Goal: Information Seeking & Learning: Learn about a topic

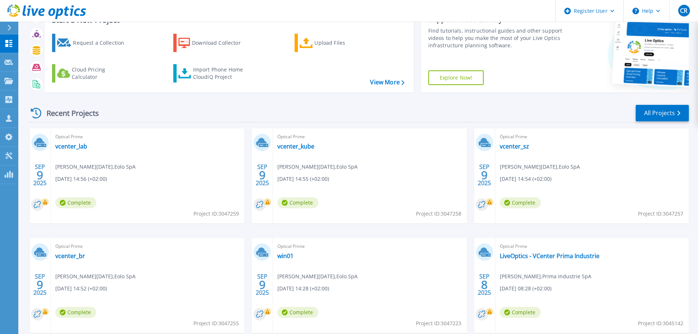
scroll to position [72, 0]
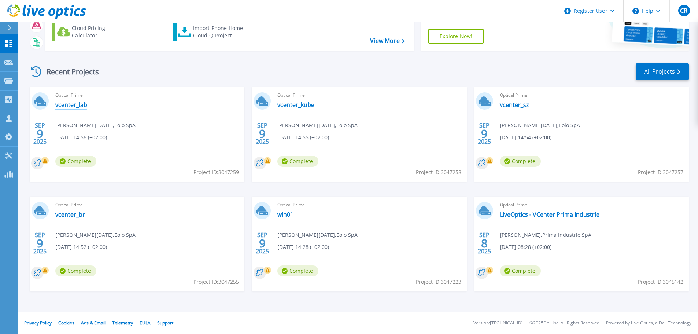
click at [76, 105] on link "vcenter_lab" at bounding box center [71, 104] width 32 height 7
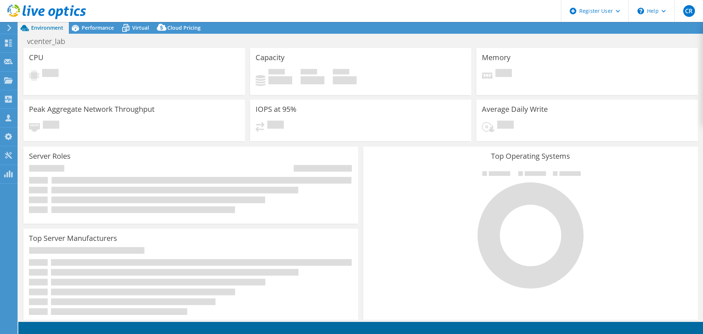
select select "USD"
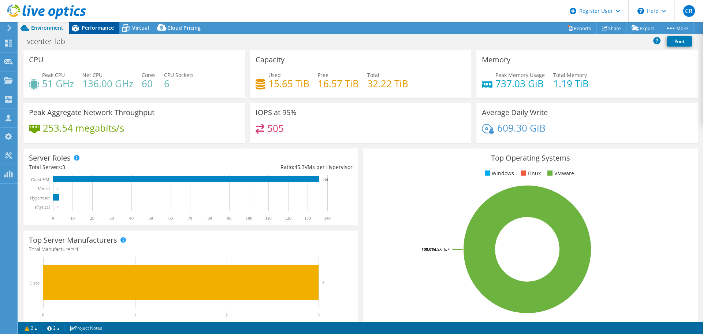
click at [97, 29] on span "Performance" at bounding box center [98, 27] width 32 height 7
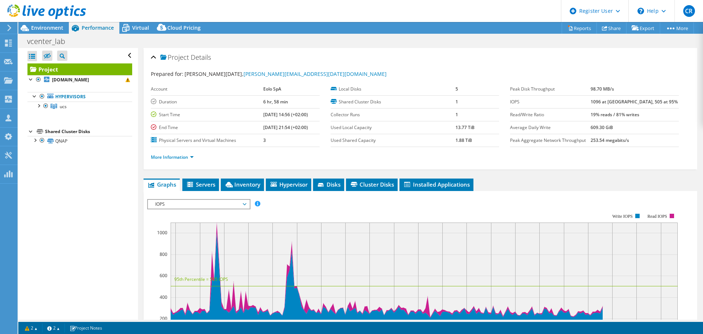
click at [52, 10] on use at bounding box center [46, 11] width 79 height 15
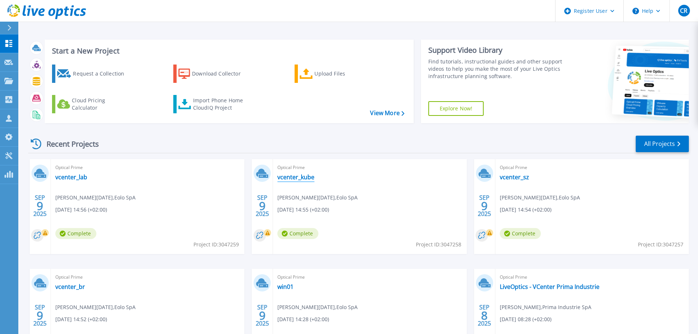
click at [292, 177] on link "vcenter_kube" at bounding box center [295, 176] width 37 height 7
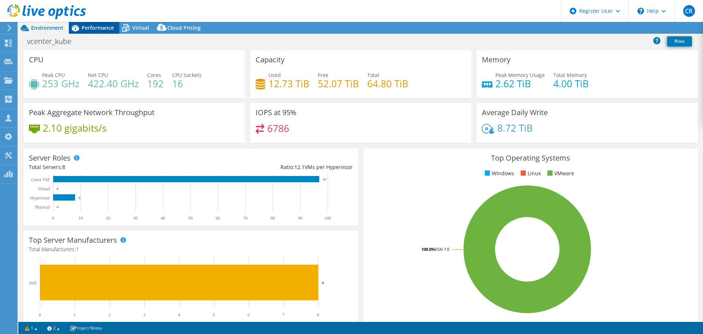
click at [96, 26] on span "Performance" at bounding box center [98, 27] width 32 height 7
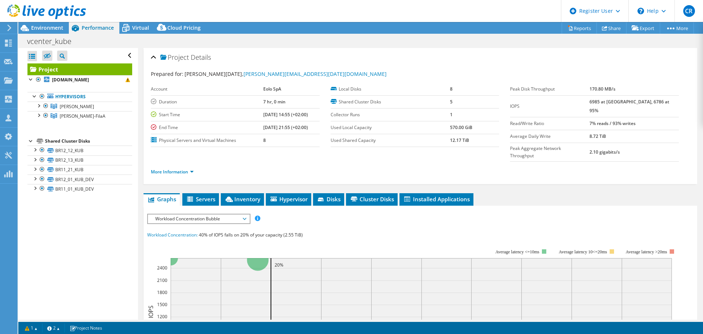
click at [245, 214] on span "Workload Concentration Bubble" at bounding box center [199, 218] width 94 height 9
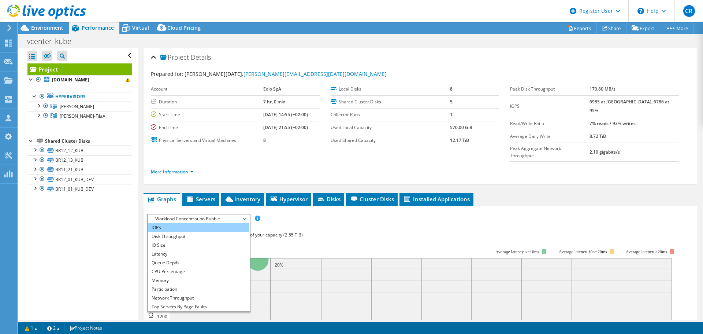
click at [187, 223] on li "IOPS" at bounding box center [198, 227] width 101 height 9
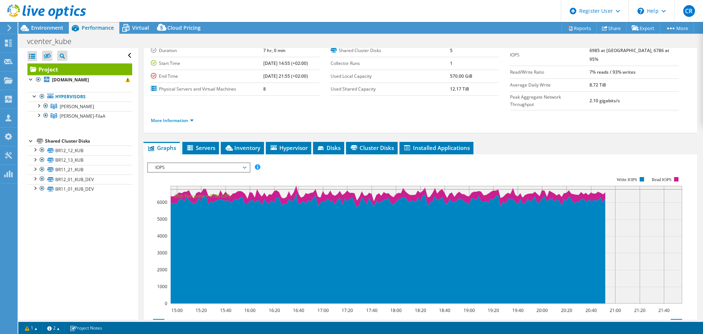
scroll to position [34, 0]
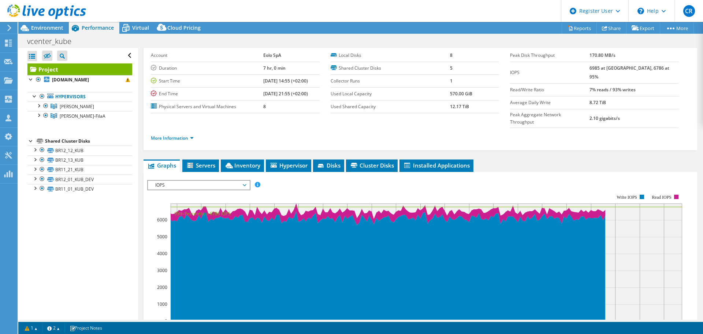
click at [245, 181] on span "IOPS" at bounding box center [199, 185] width 94 height 9
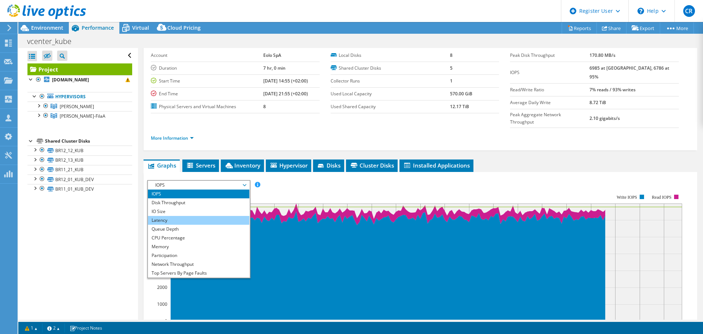
click at [210, 216] on li "Latency" at bounding box center [198, 220] width 101 height 9
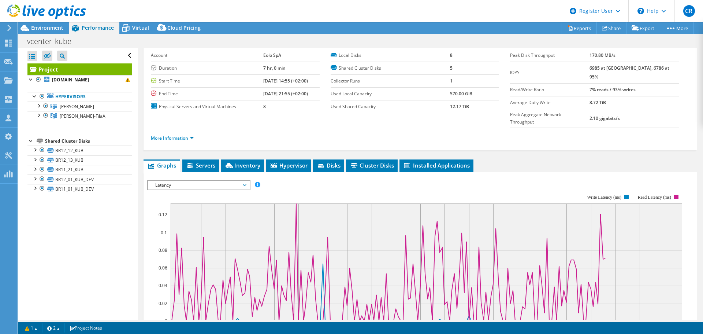
click at [247, 181] on span "Latency" at bounding box center [198, 185] width 101 height 9
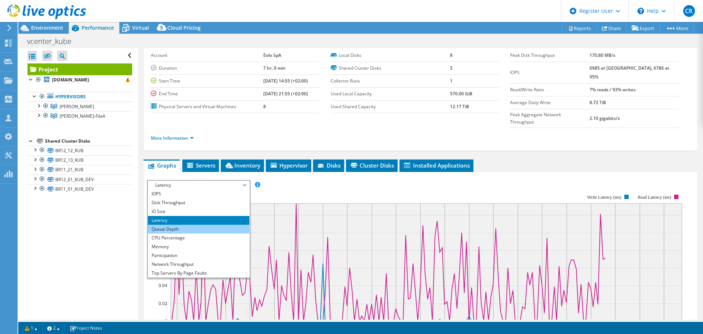
click at [211, 225] on li "Queue Depth" at bounding box center [198, 229] width 101 height 9
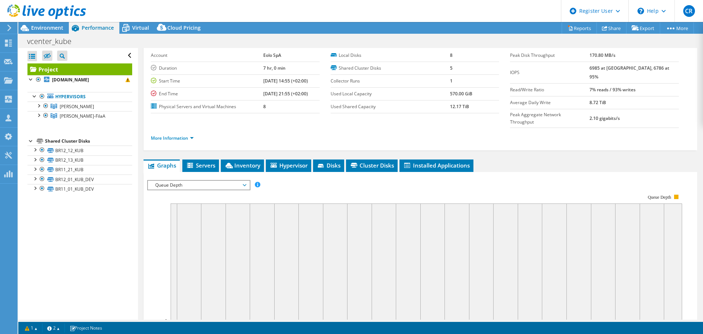
click at [245, 181] on span "Queue Depth" at bounding box center [199, 185] width 94 height 9
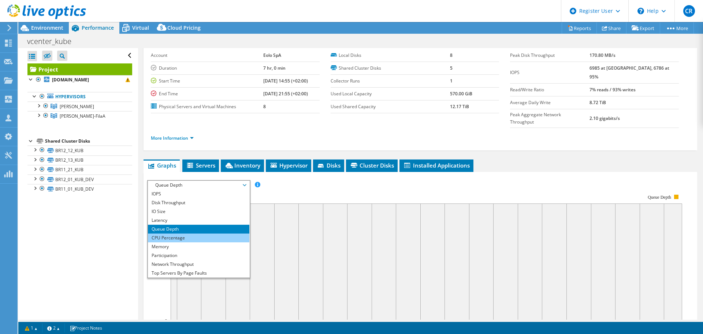
click at [210, 233] on li "CPU Percentage" at bounding box center [198, 237] width 101 height 9
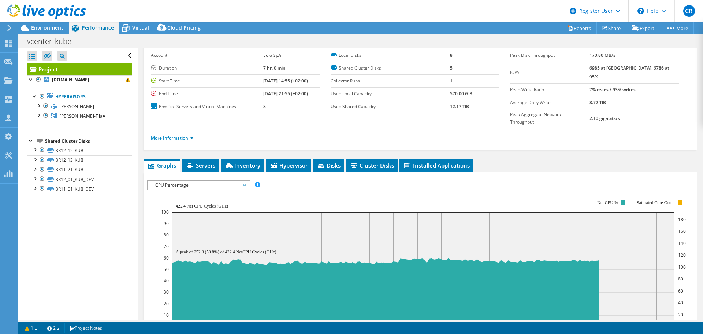
click at [245, 181] on span "CPU Percentage" at bounding box center [199, 185] width 94 height 9
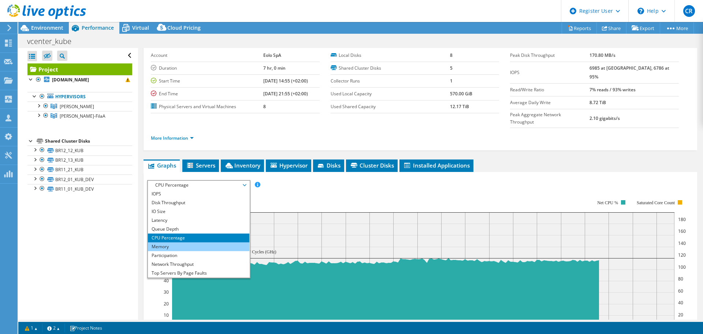
click at [216, 242] on li "Memory" at bounding box center [198, 246] width 101 height 9
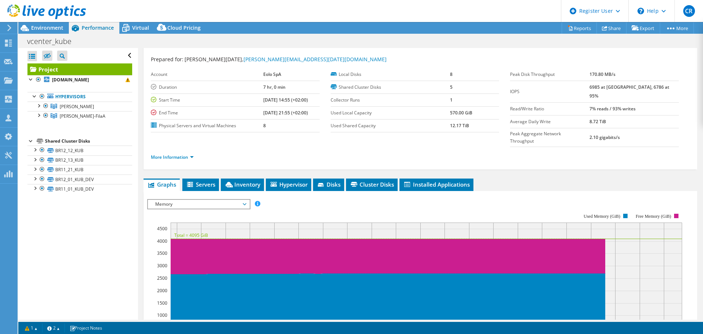
scroll to position [0, 0]
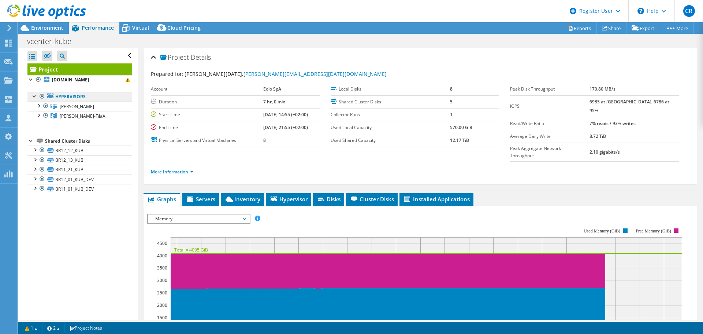
click at [71, 95] on link "Hypervisors" at bounding box center [79, 97] width 105 height 10
click at [38, 105] on div at bounding box center [38, 104] width 7 height 7
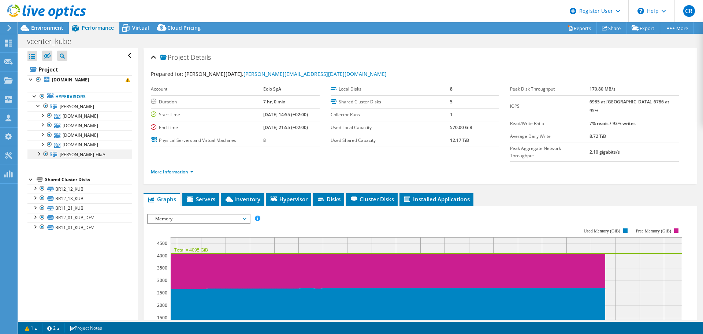
click at [38, 153] on div at bounding box center [38, 152] width 7 height 7
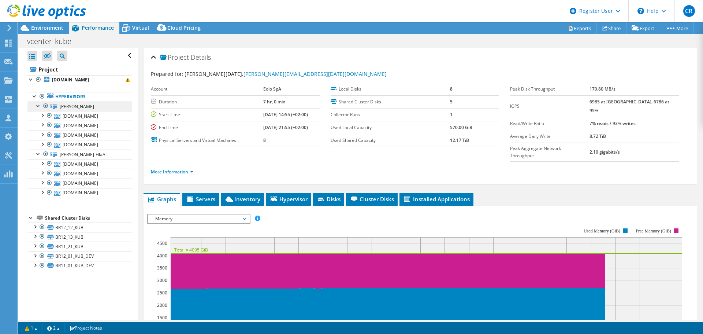
click at [78, 105] on span "KUBE-FilaB" at bounding box center [77, 106] width 34 height 6
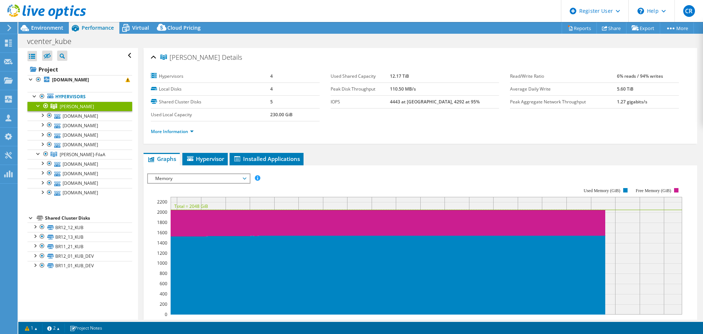
click at [244, 177] on span "Memory" at bounding box center [199, 178] width 94 height 9
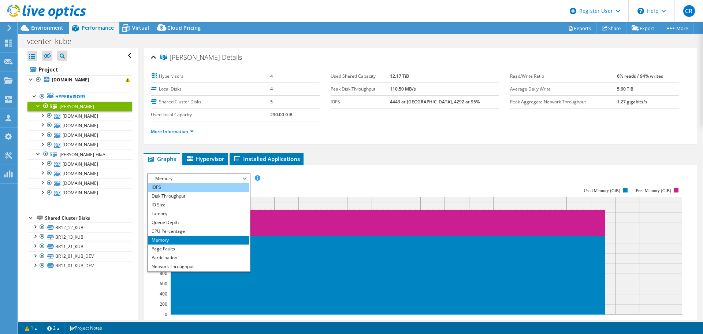
click at [234, 189] on li "IOPS" at bounding box center [198, 187] width 101 height 9
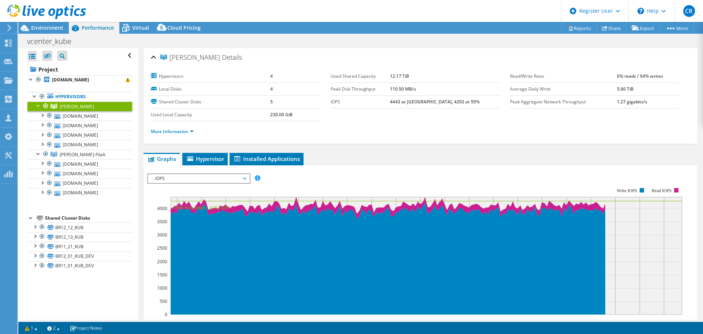
click at [245, 177] on span "IOPS" at bounding box center [199, 178] width 94 height 9
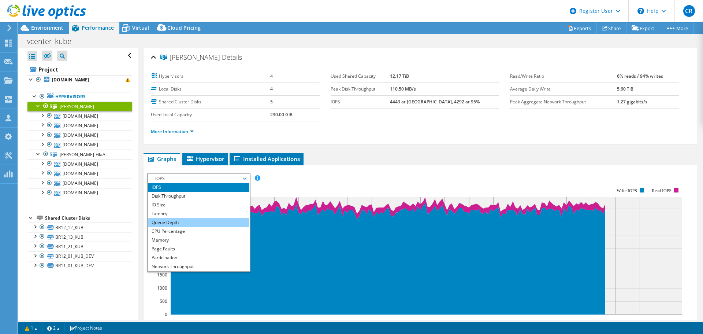
click at [223, 220] on li "Queue Depth" at bounding box center [198, 222] width 101 height 9
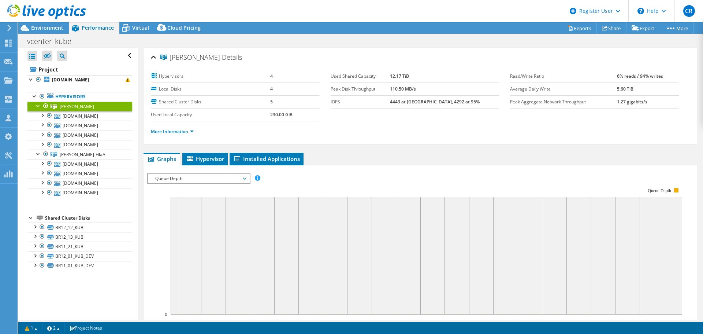
click at [245, 179] on span "Queue Depth" at bounding box center [199, 178] width 94 height 9
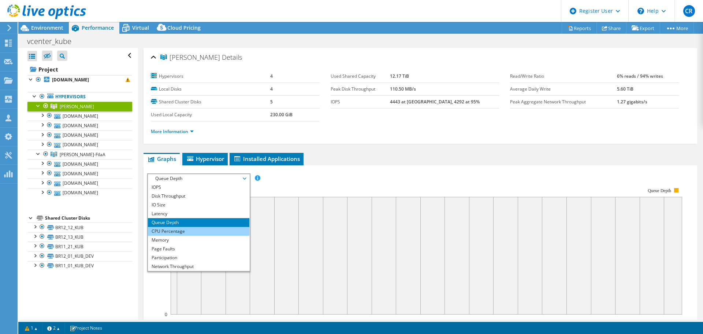
click at [214, 231] on li "CPU Percentage" at bounding box center [198, 231] width 101 height 9
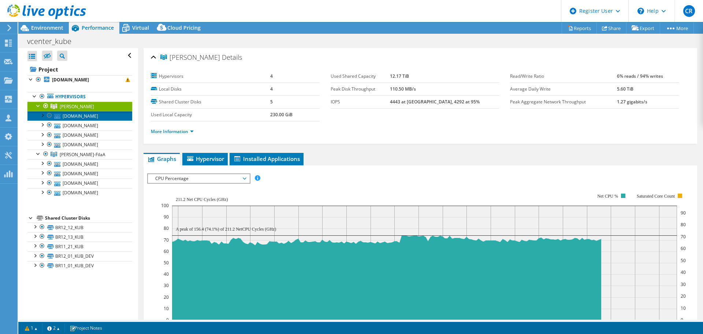
click at [88, 114] on link "br-hs-55.dc.ngi.it" at bounding box center [79, 116] width 105 height 10
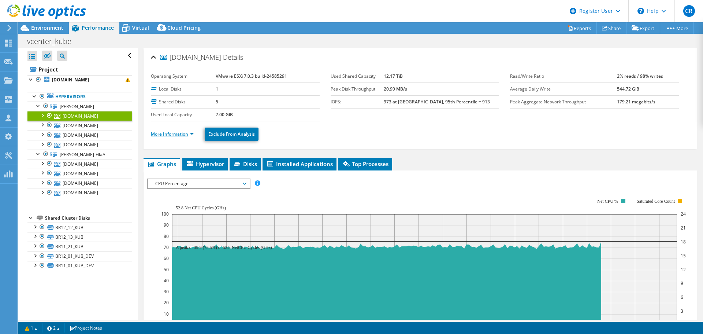
click at [193, 132] on link "More Information" at bounding box center [172, 134] width 43 height 6
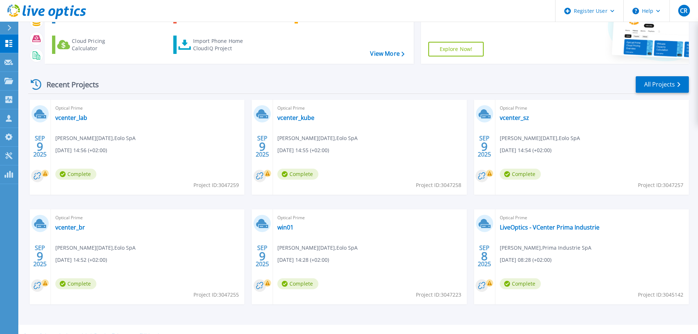
scroll to position [72, 0]
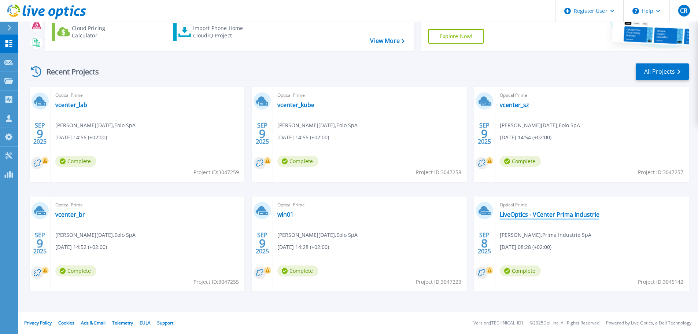
click at [544, 214] on link "LiveOptics - VCenter Prima Industrie" at bounding box center [550, 214] width 100 height 7
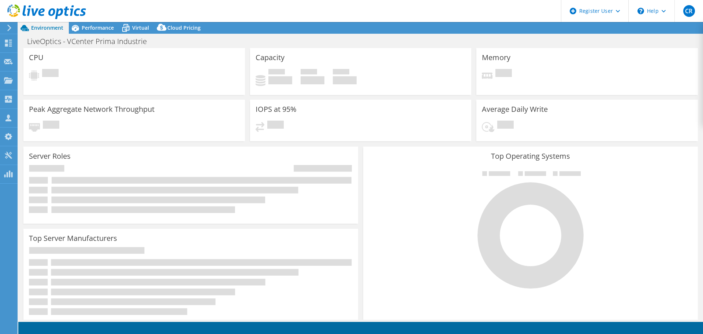
select select "USD"
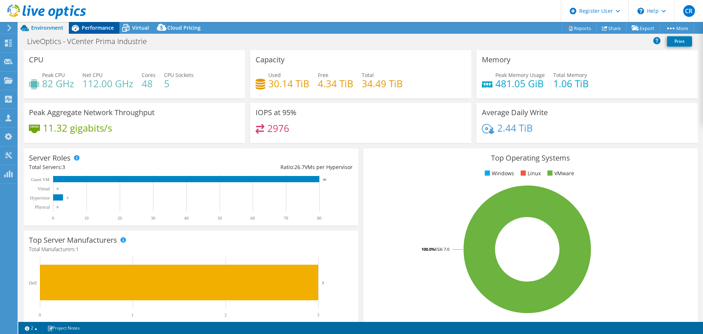
click at [95, 26] on span "Performance" at bounding box center [98, 27] width 32 height 7
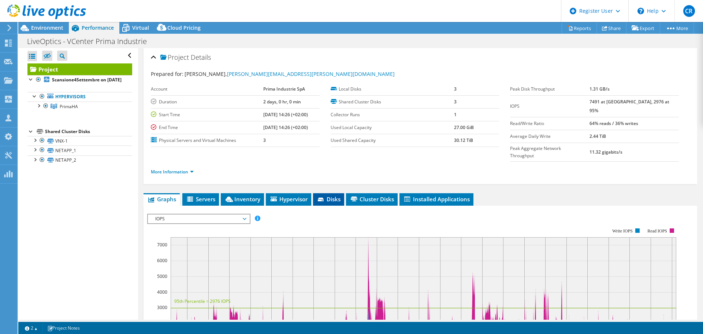
click at [334, 195] on span "Disks" at bounding box center [329, 198] width 24 height 7
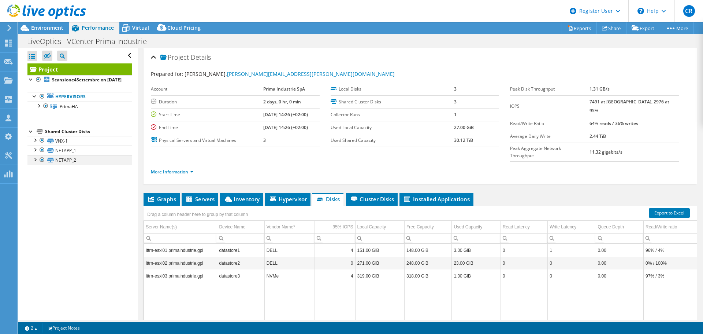
click at [34, 163] on div at bounding box center [34, 158] width 7 height 7
click at [35, 153] on div at bounding box center [34, 148] width 7 height 7
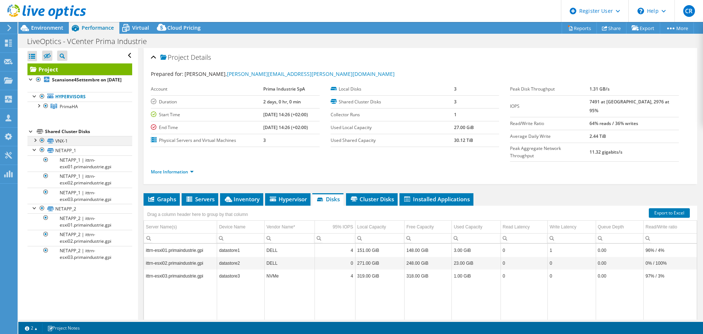
click at [37, 143] on div at bounding box center [34, 139] width 7 height 7
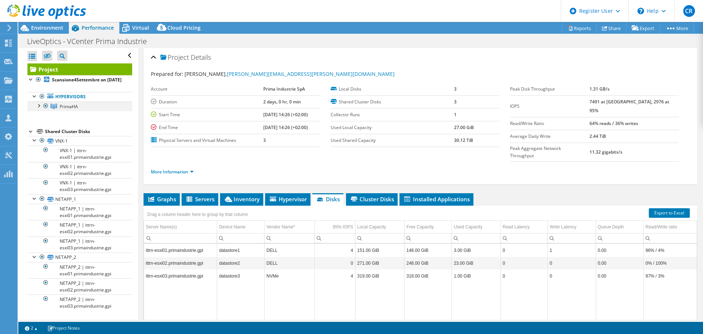
click at [38, 109] on div at bounding box center [38, 104] width 7 height 7
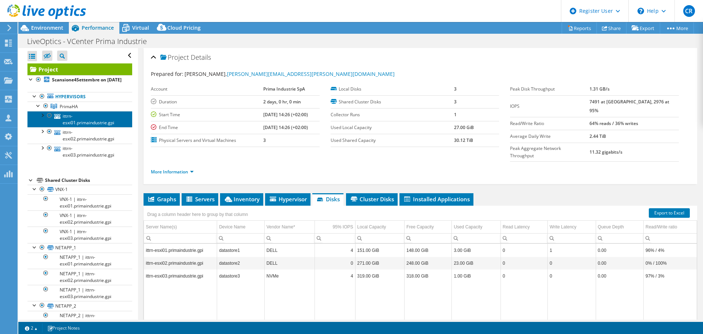
click at [77, 125] on link "ittrn-esxi01.primaindustrie.gpi" at bounding box center [79, 119] width 105 height 16
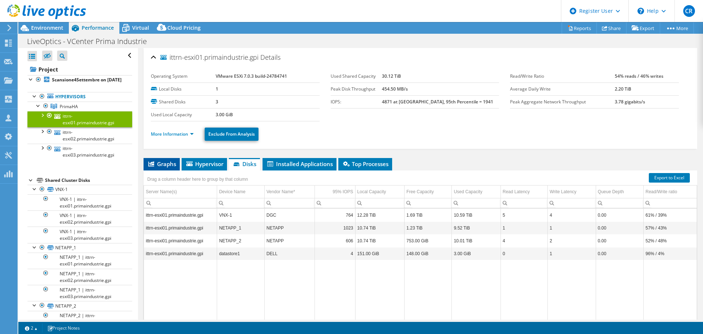
click at [165, 162] on span "Graphs" at bounding box center [161, 163] width 29 height 7
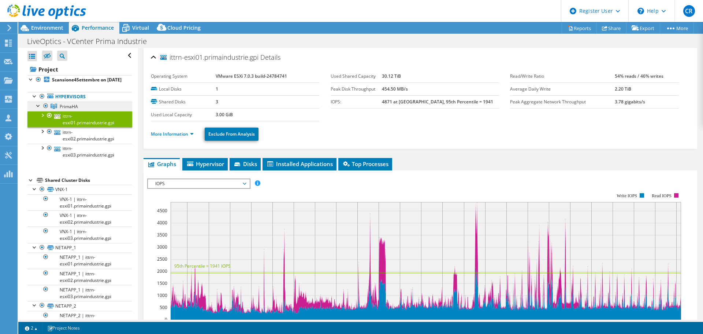
click at [76, 110] on span "PrimaHA" at bounding box center [69, 106] width 18 height 6
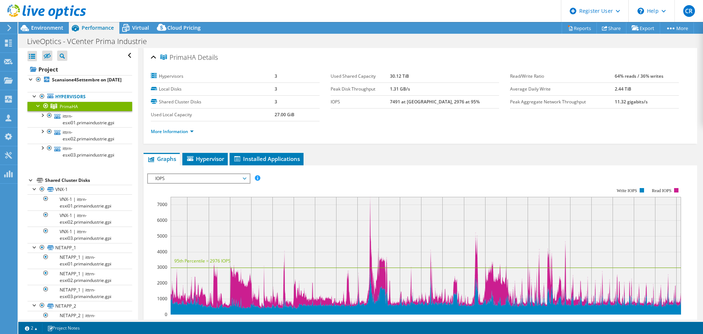
click at [245, 178] on span "IOPS" at bounding box center [199, 178] width 94 height 9
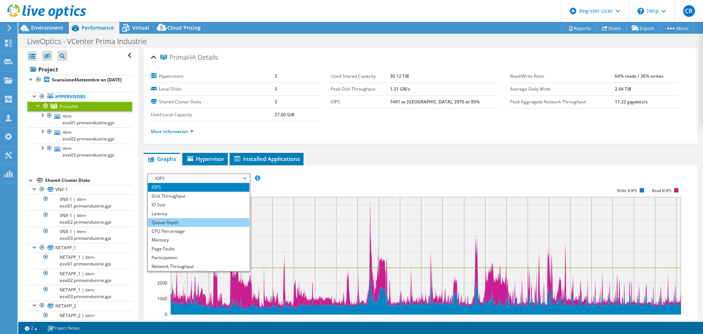
click at [198, 223] on li "Queue Depth" at bounding box center [198, 222] width 101 height 9
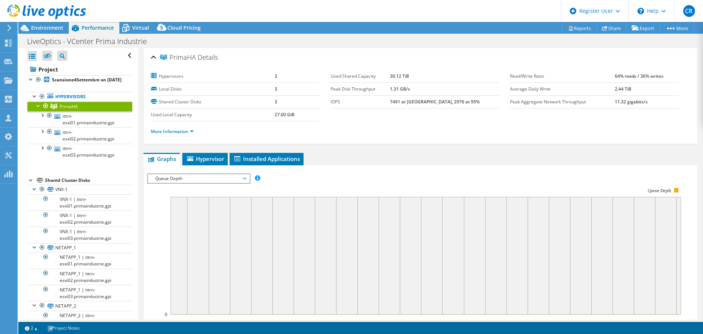
click at [245, 179] on span "Queue Depth" at bounding box center [199, 178] width 94 height 9
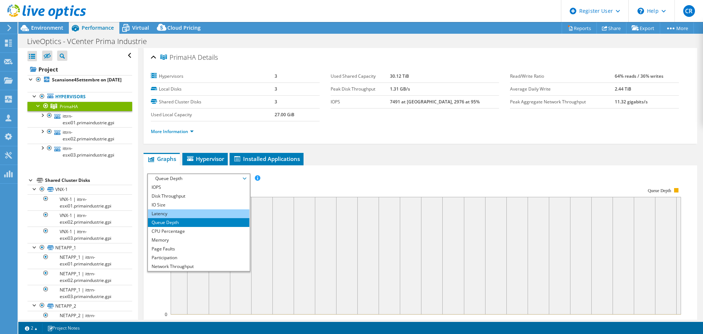
click at [211, 214] on li "Latency" at bounding box center [198, 213] width 101 height 9
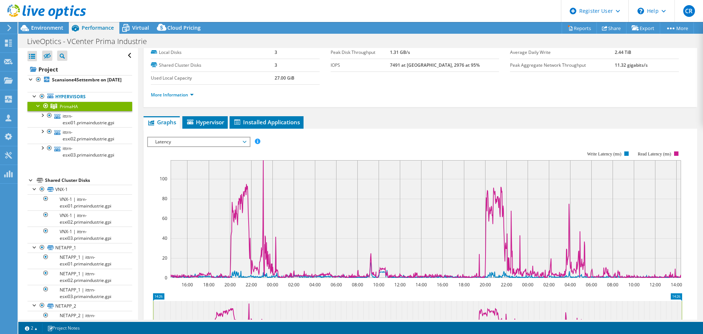
scroll to position [73, 0]
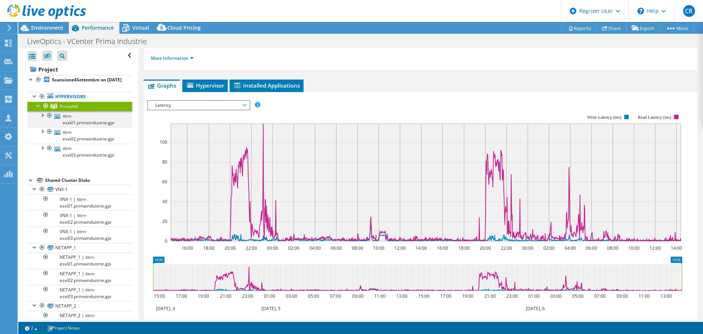
click at [44, 118] on div at bounding box center [41, 114] width 7 height 7
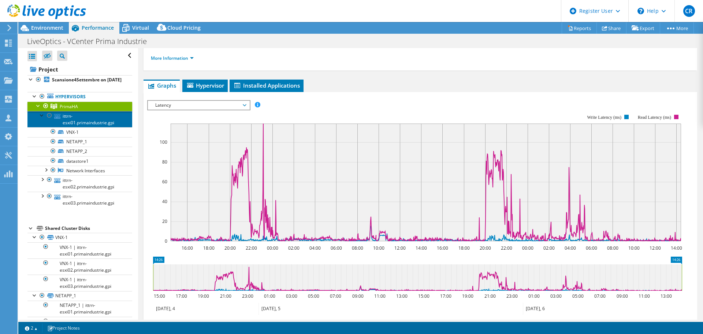
click at [76, 126] on link "ittrn-esxi01.primaindustrie.gpi" at bounding box center [79, 119] width 105 height 16
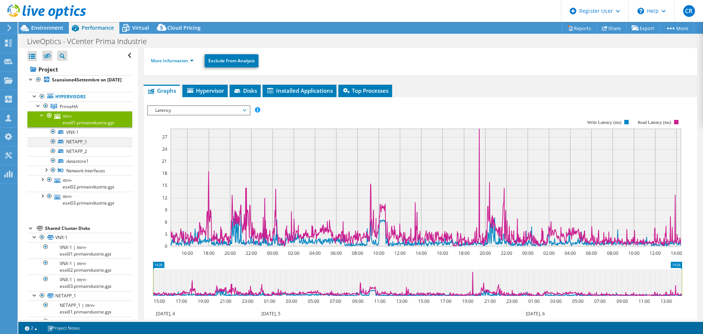
click at [53, 146] on div at bounding box center [52, 141] width 7 height 9
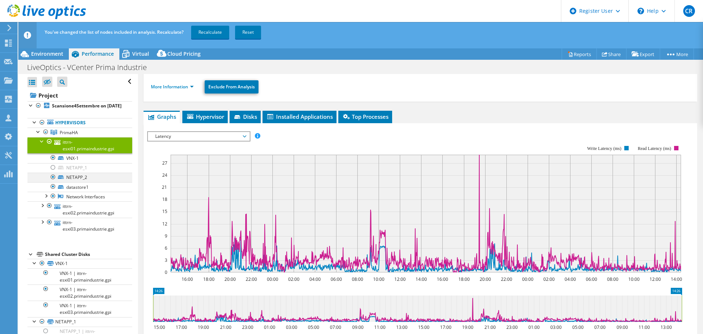
click at [53, 181] on div at bounding box center [52, 177] width 7 height 9
click at [53, 191] on div at bounding box center [52, 186] width 7 height 9
click at [210, 31] on link "Recalculate" at bounding box center [210, 32] width 38 height 13
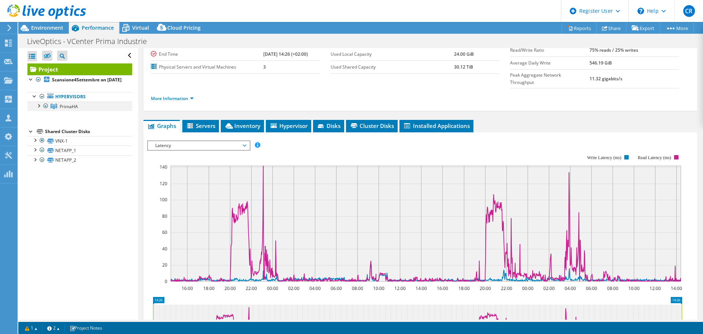
click at [36, 109] on div at bounding box center [38, 104] width 7 height 7
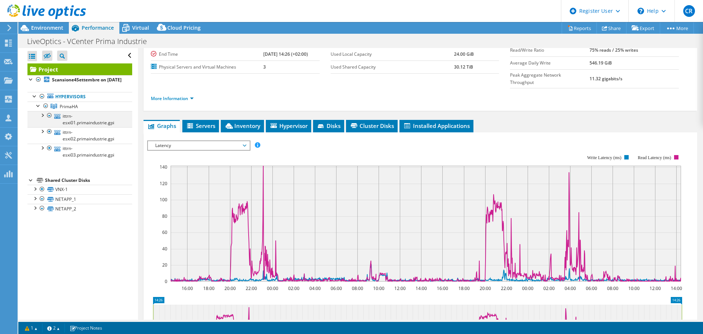
click at [43, 118] on div at bounding box center [41, 114] width 7 height 7
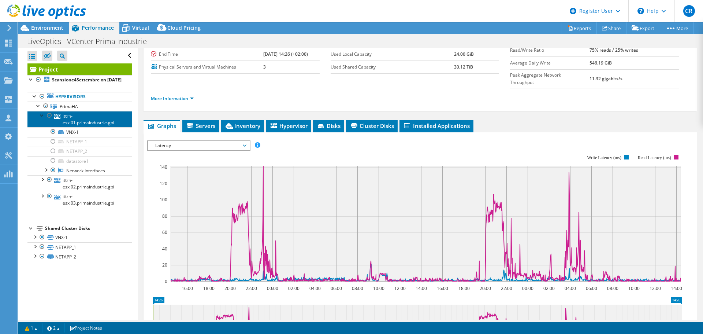
click at [81, 126] on link "ittrn-esxi01.primaindustrie.gpi" at bounding box center [79, 119] width 105 height 16
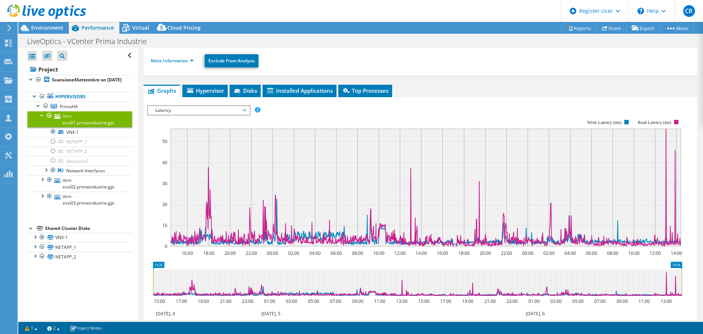
click at [245, 109] on span "Latency" at bounding box center [199, 110] width 94 height 9
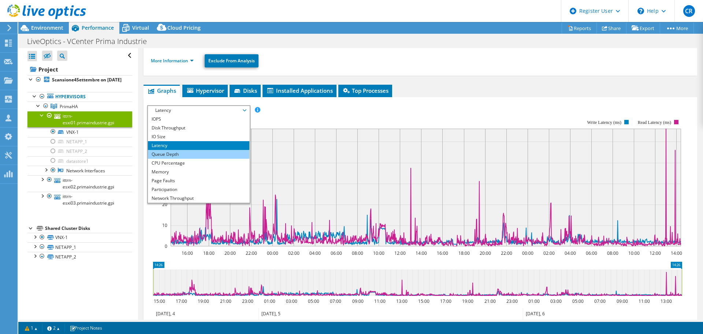
click at [208, 153] on li "Queue Depth" at bounding box center [198, 154] width 101 height 9
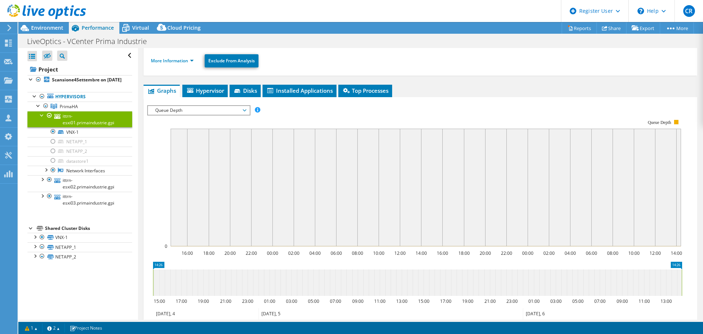
click at [244, 110] on span "Queue Depth" at bounding box center [199, 110] width 94 height 9
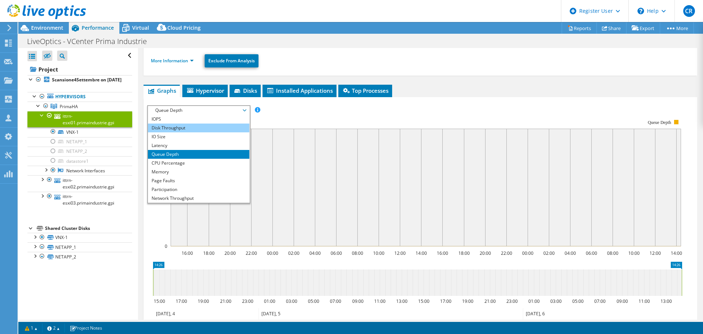
click at [193, 130] on li "Disk Throughput" at bounding box center [198, 127] width 101 height 9
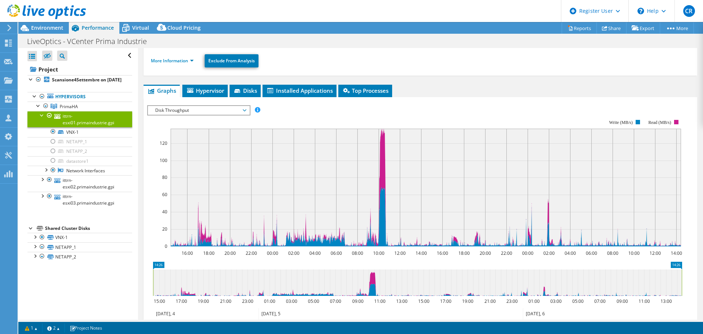
click at [244, 108] on span "Disk Throughput" at bounding box center [199, 110] width 94 height 9
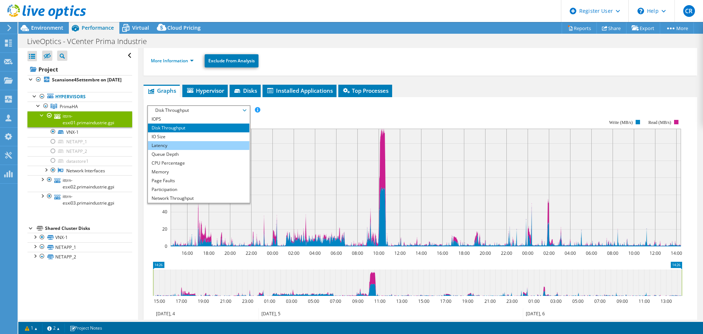
click at [207, 146] on li "Latency" at bounding box center [198, 145] width 101 height 9
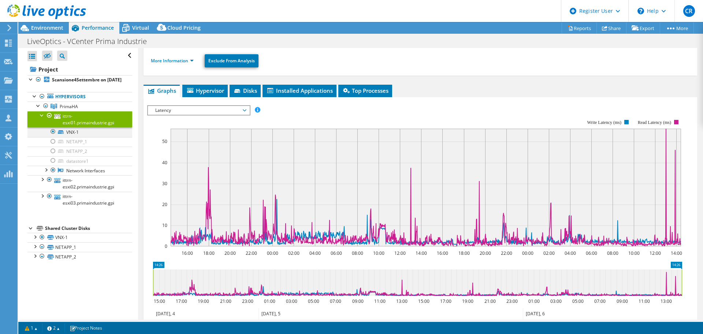
click at [53, 136] on div at bounding box center [52, 131] width 7 height 9
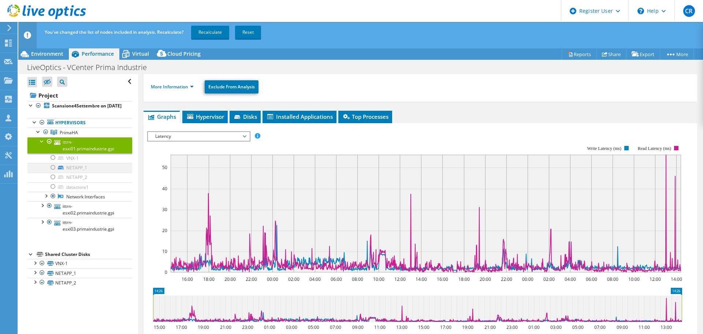
click at [53, 172] on div at bounding box center [52, 167] width 7 height 9
click at [212, 31] on link "Recalculate" at bounding box center [210, 32] width 38 height 13
click at [42, 208] on div at bounding box center [41, 204] width 7 height 7
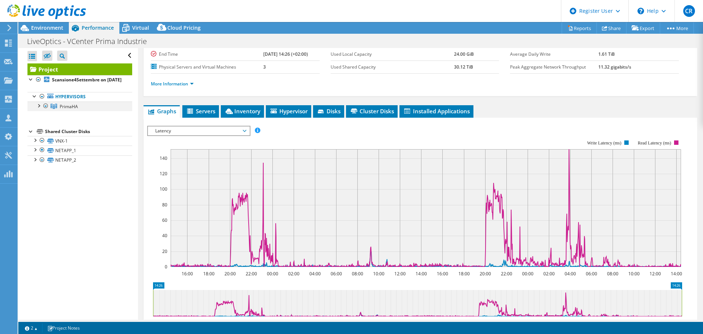
click at [37, 109] on div at bounding box center [38, 104] width 7 height 7
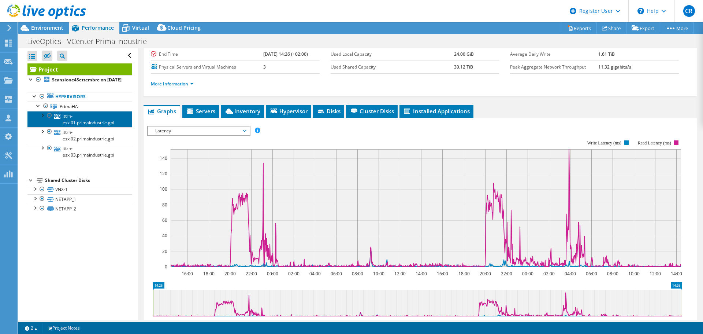
click at [79, 127] on link "ittrn-esxi01.primaindustrie.gpi" at bounding box center [79, 119] width 105 height 16
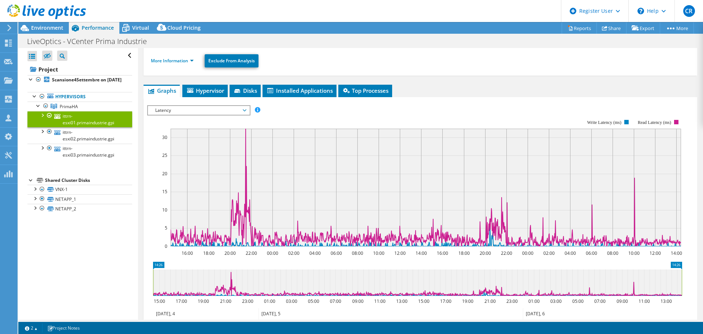
click at [42, 118] on div at bounding box center [41, 114] width 7 height 7
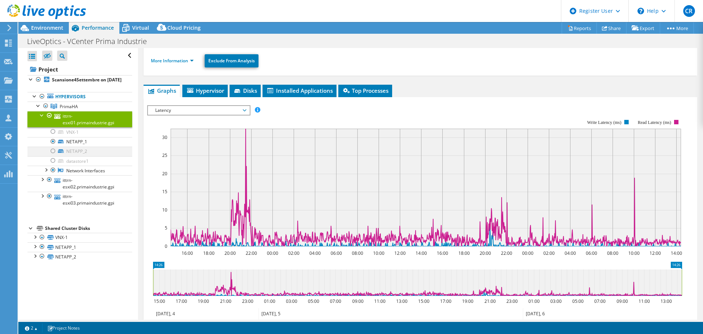
click at [53, 155] on div at bounding box center [52, 151] width 7 height 9
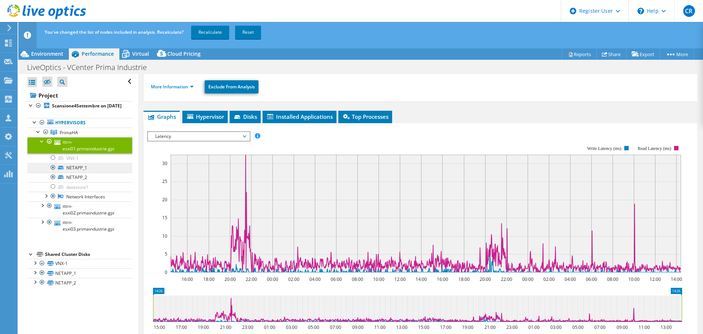
drag, startPoint x: 52, startPoint y: 173, endPoint x: 60, endPoint y: 175, distance: 8.0
click at [52, 172] on div at bounding box center [52, 167] width 7 height 9
click at [211, 30] on link "Recalculate" at bounding box center [210, 32] width 38 height 13
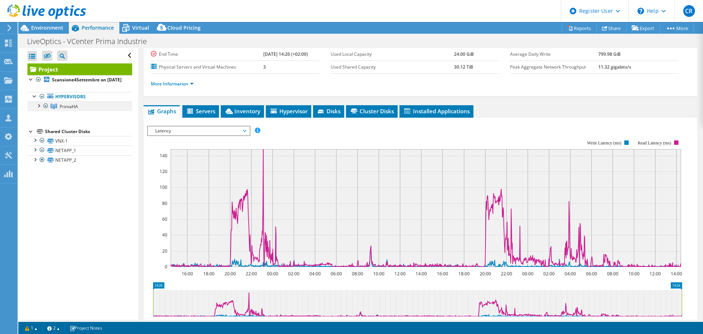
click at [38, 109] on div at bounding box center [38, 104] width 7 height 7
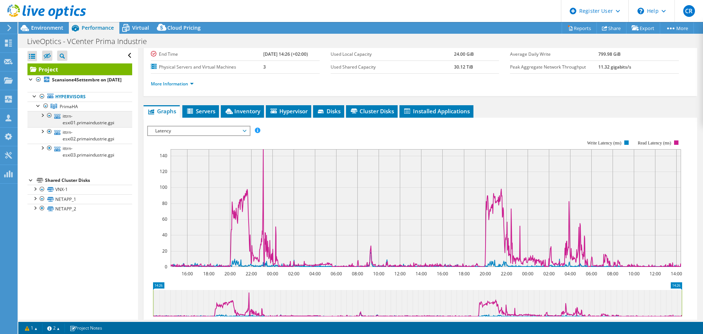
click at [42, 118] on div at bounding box center [41, 114] width 7 height 7
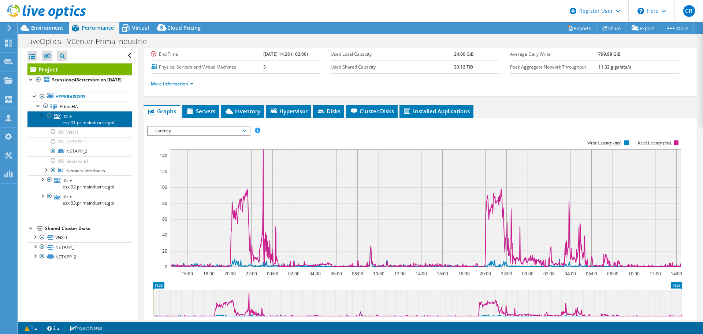
click at [75, 125] on link "ittrn-esxi01.primaindustrie.gpi" at bounding box center [79, 119] width 105 height 16
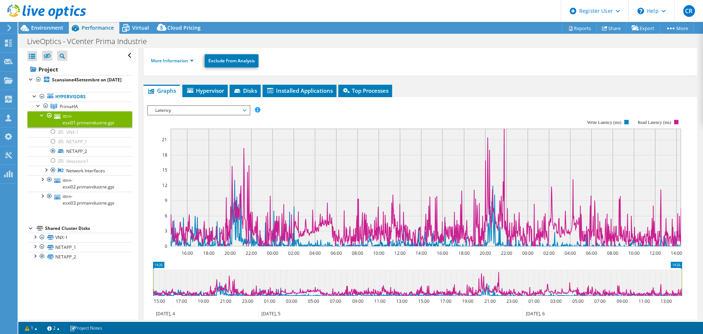
click at [245, 110] on span "Latency" at bounding box center [199, 110] width 94 height 9
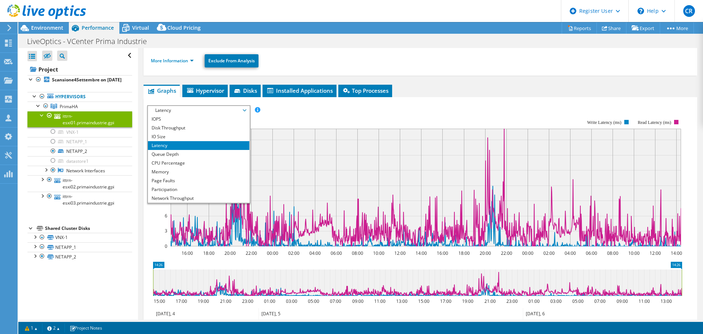
click at [245, 110] on span "Latency" at bounding box center [199, 110] width 94 height 9
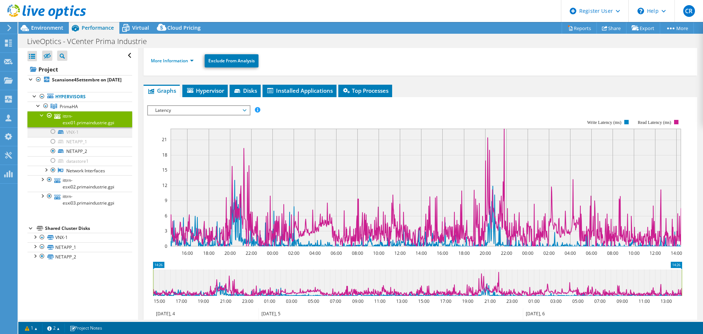
click at [53, 136] on div at bounding box center [52, 131] width 7 height 9
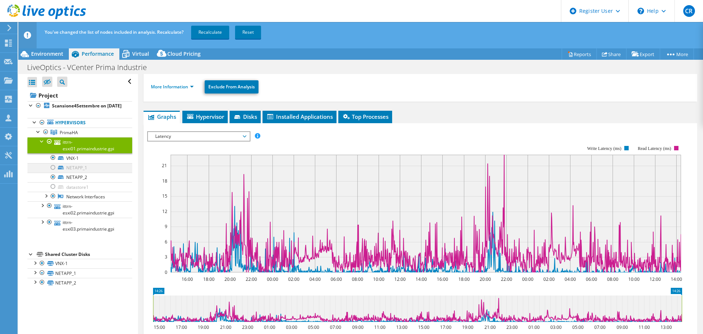
click at [53, 172] on div at bounding box center [52, 167] width 7 height 9
click at [52, 191] on div at bounding box center [52, 186] width 7 height 9
click at [212, 32] on link "Recalculate" at bounding box center [210, 32] width 38 height 13
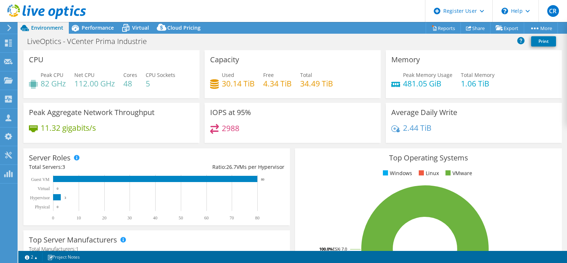
select select "USD"
